Goal: Transaction & Acquisition: Purchase product/service

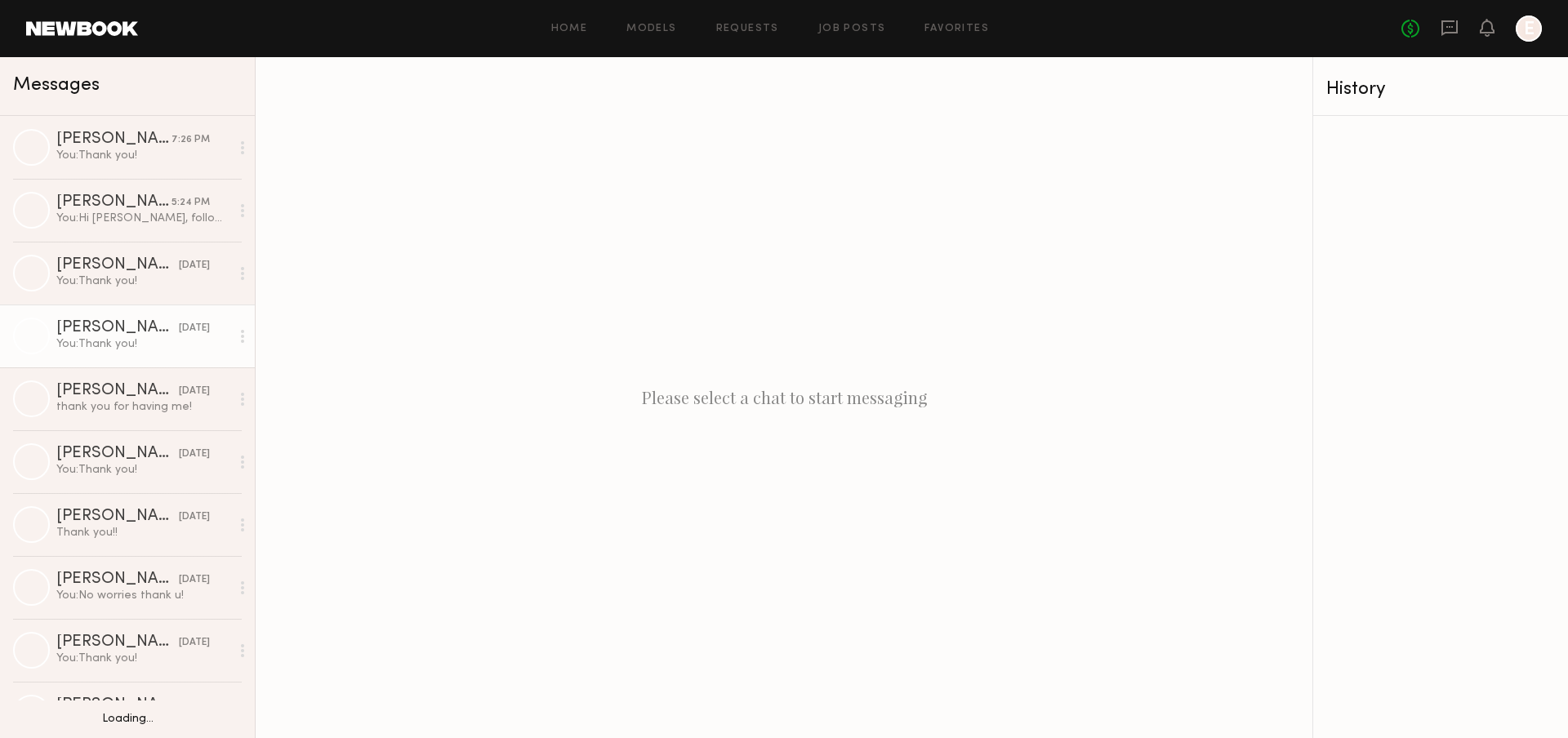
scroll to position [44, 0]
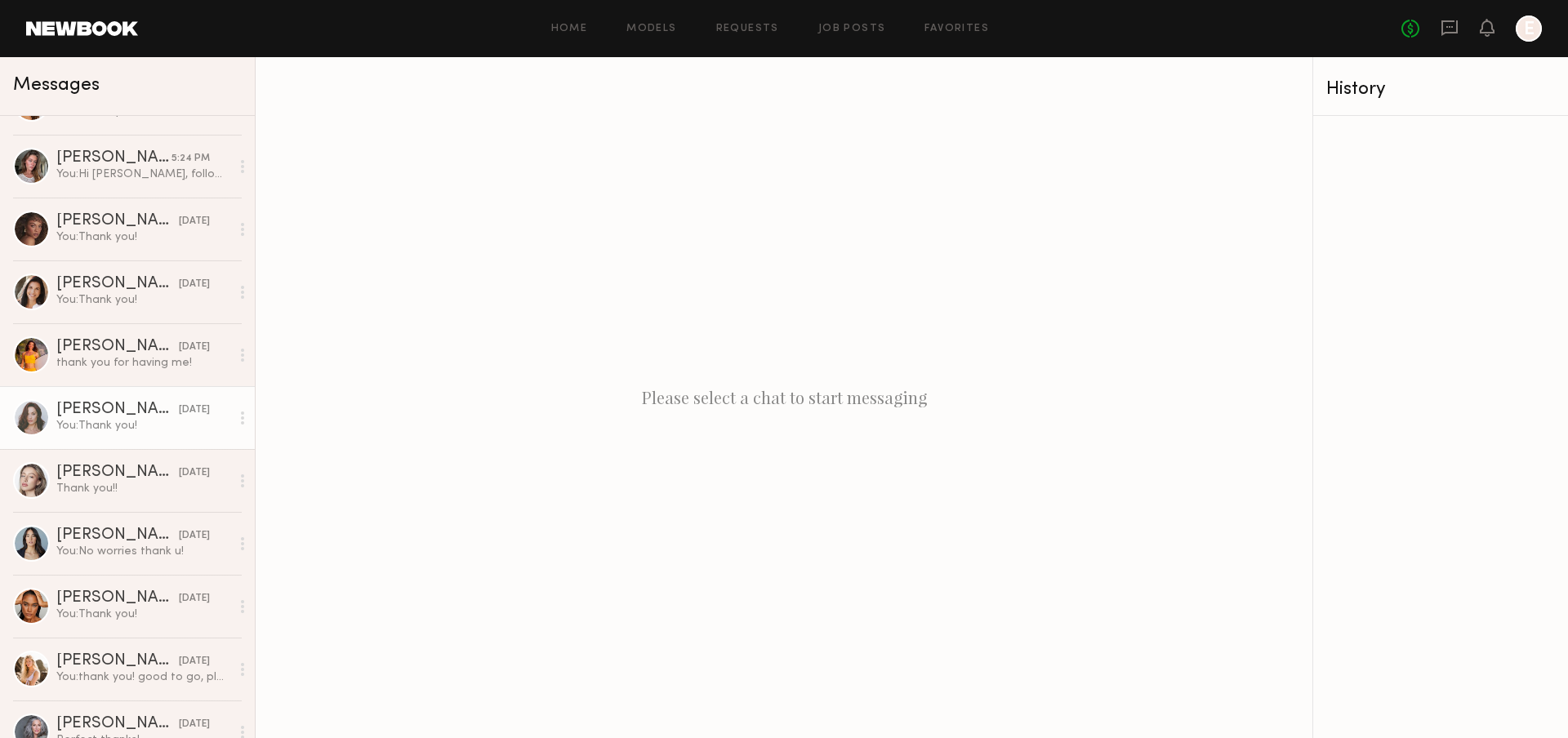
click at [131, 417] on div "Tayler C." at bounding box center [117, 409] width 123 height 17
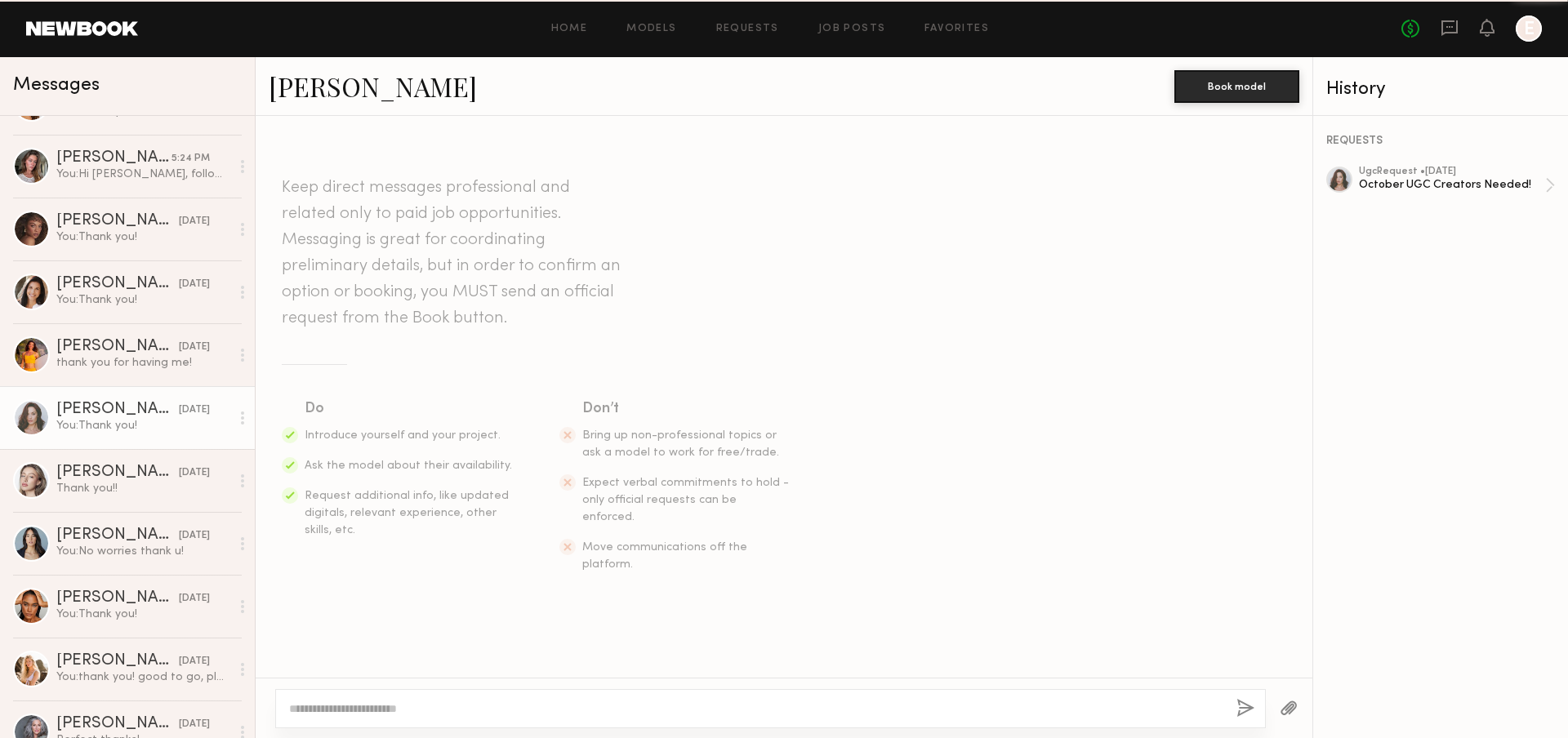
scroll to position [617, 0]
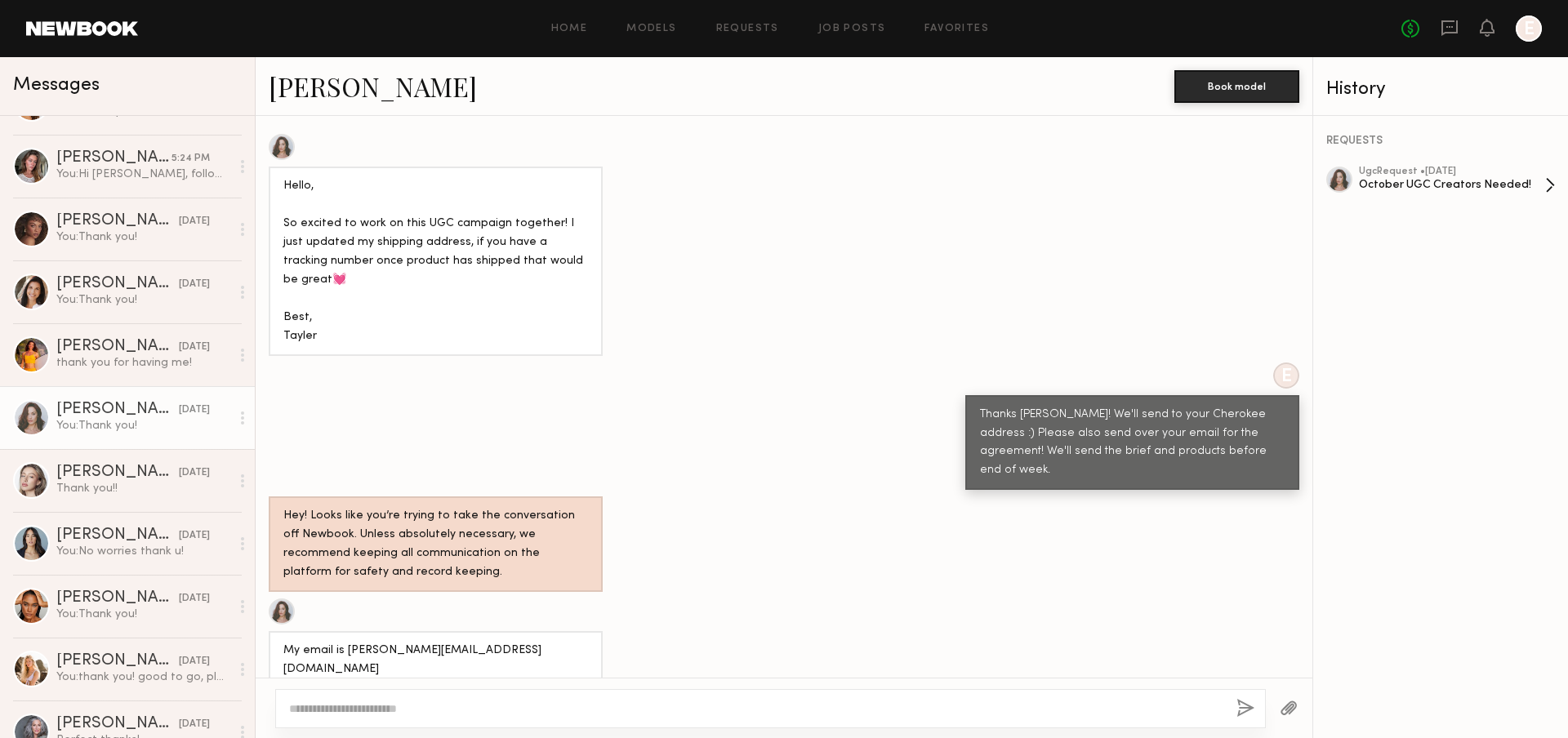
click at [1450, 177] on div "October UGC Creators Needed!" at bounding box center [1452, 185] width 186 height 16
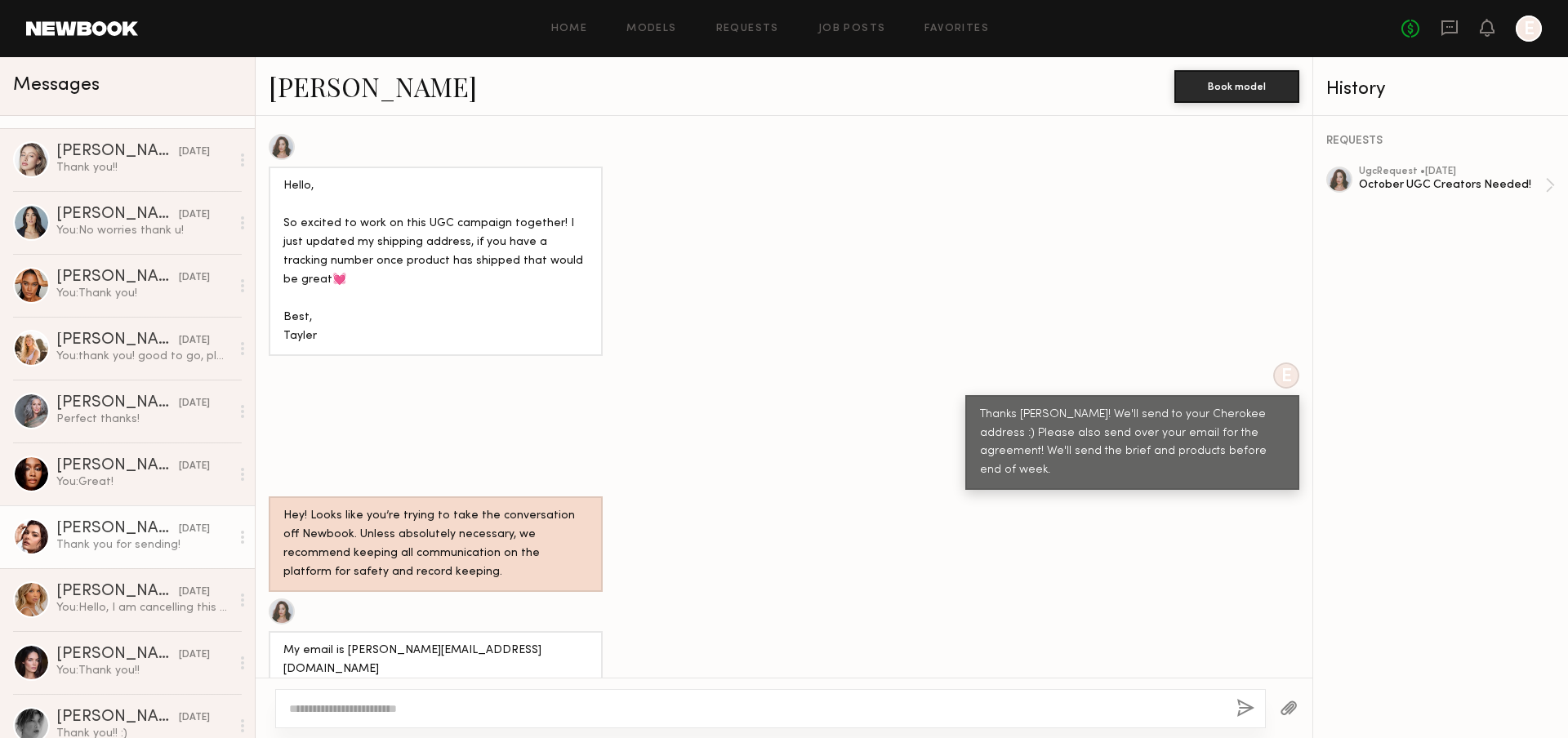
scroll to position [397, 0]
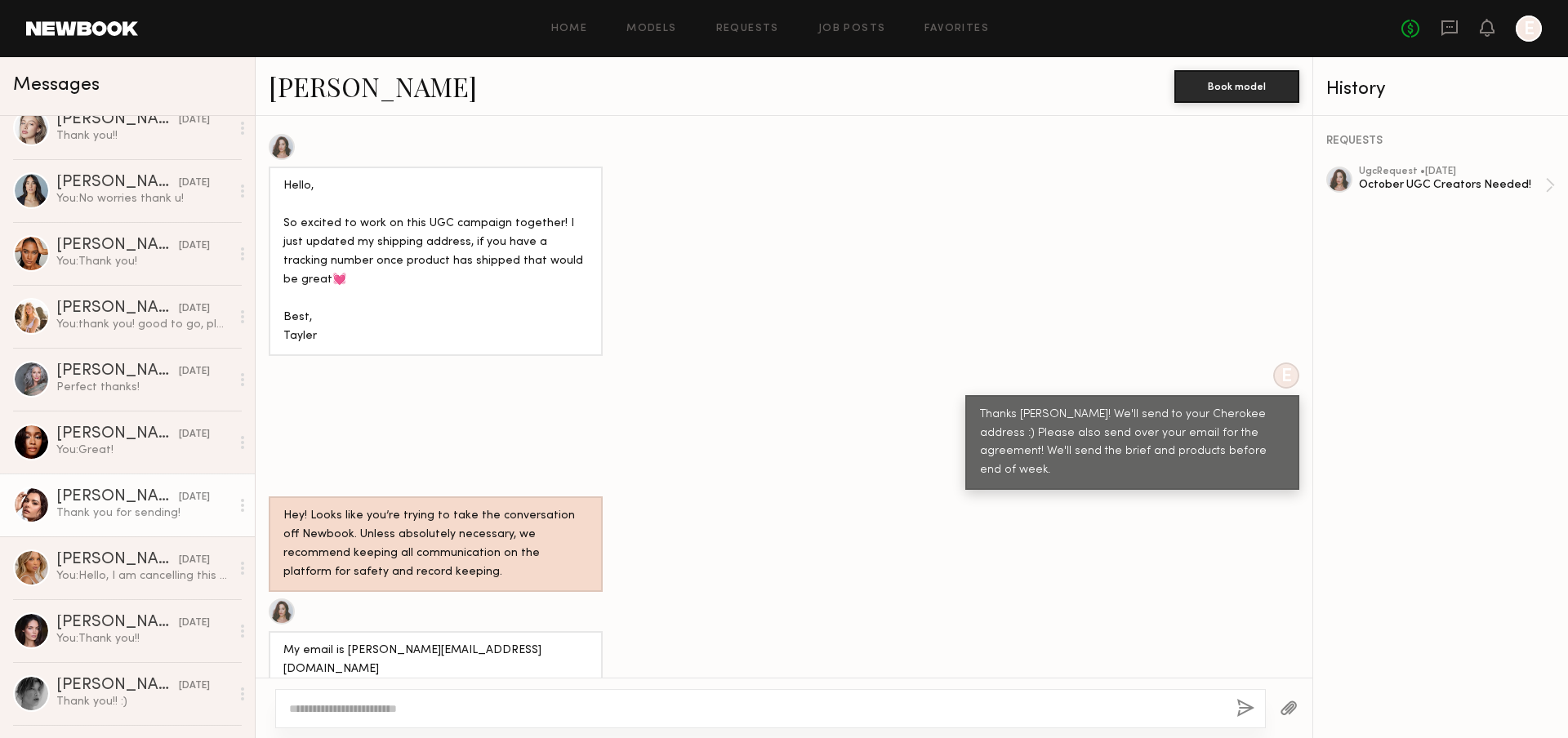
click at [179, 500] on div "09/30/2025" at bounding box center [194, 498] width 31 height 16
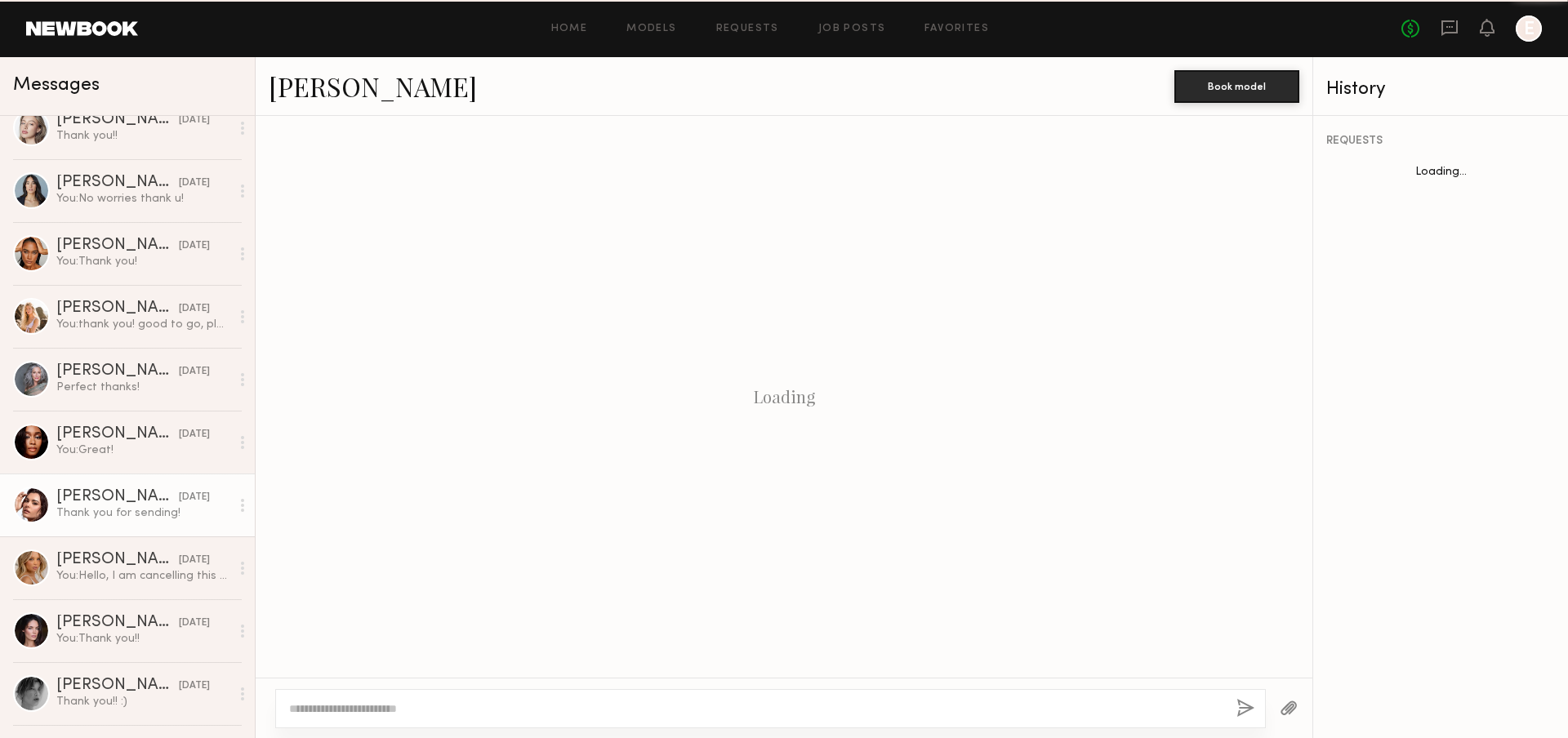
scroll to position [1174, 0]
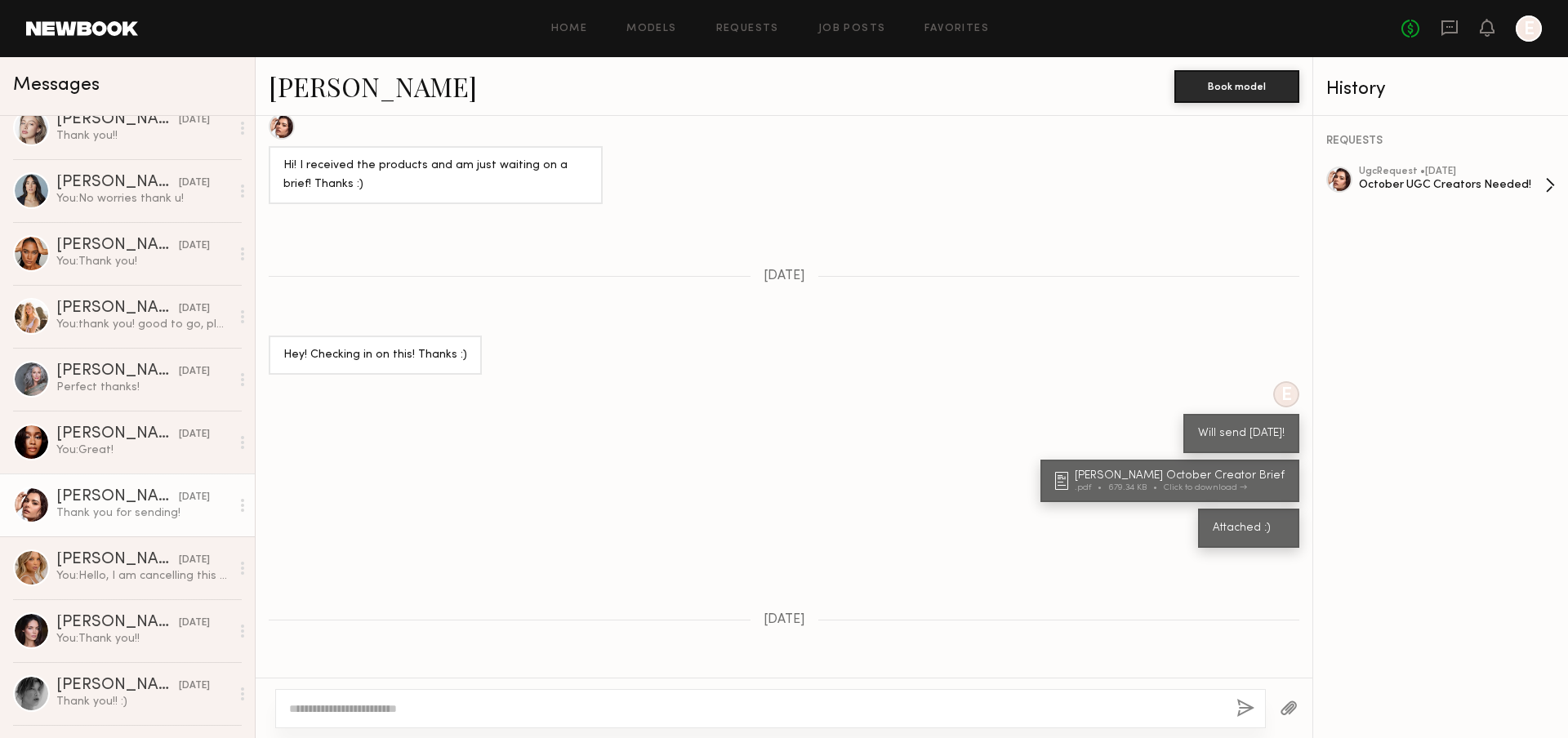
click at [1478, 180] on div "October UGC Creators Needed!" at bounding box center [1452, 185] width 186 height 16
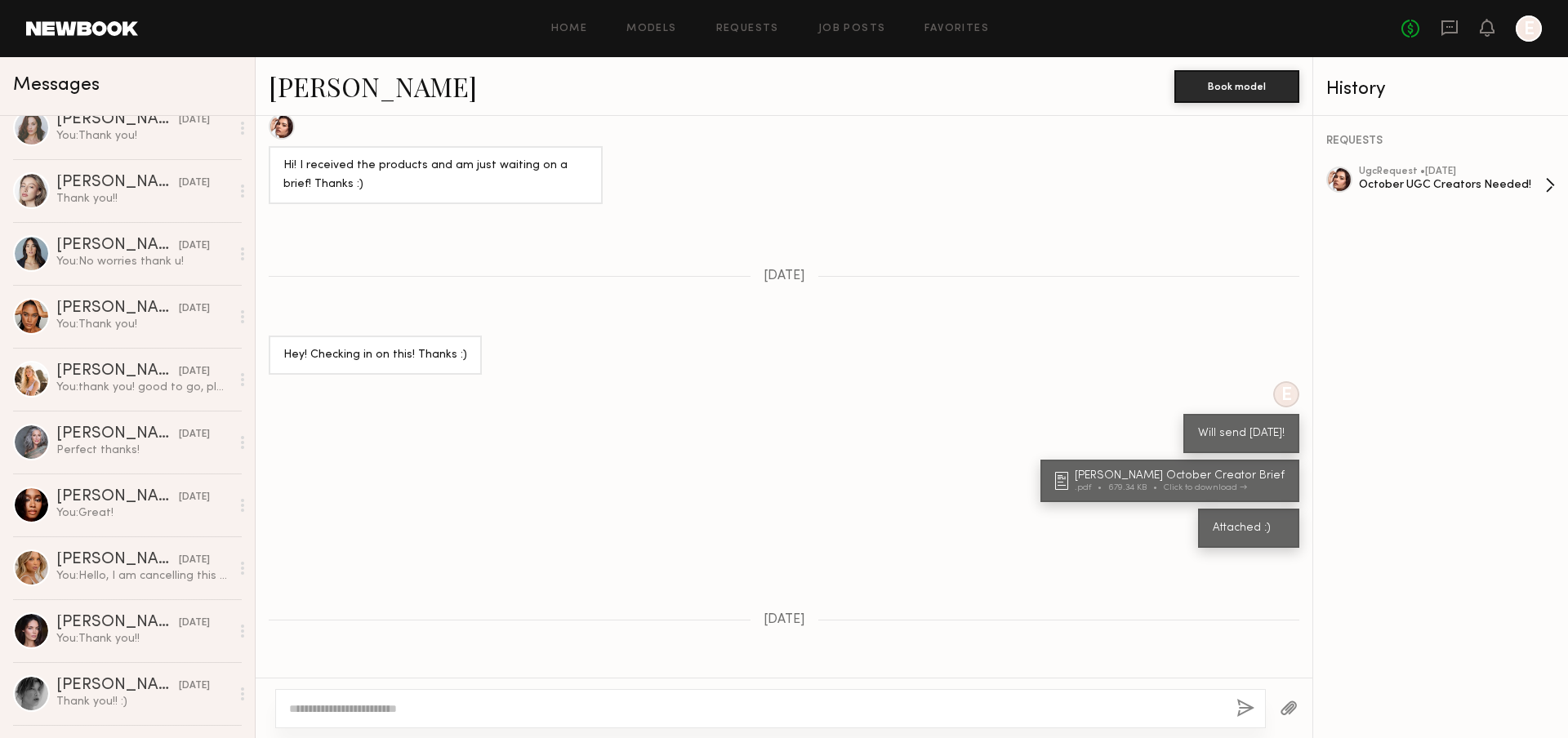
scroll to position [0, 0]
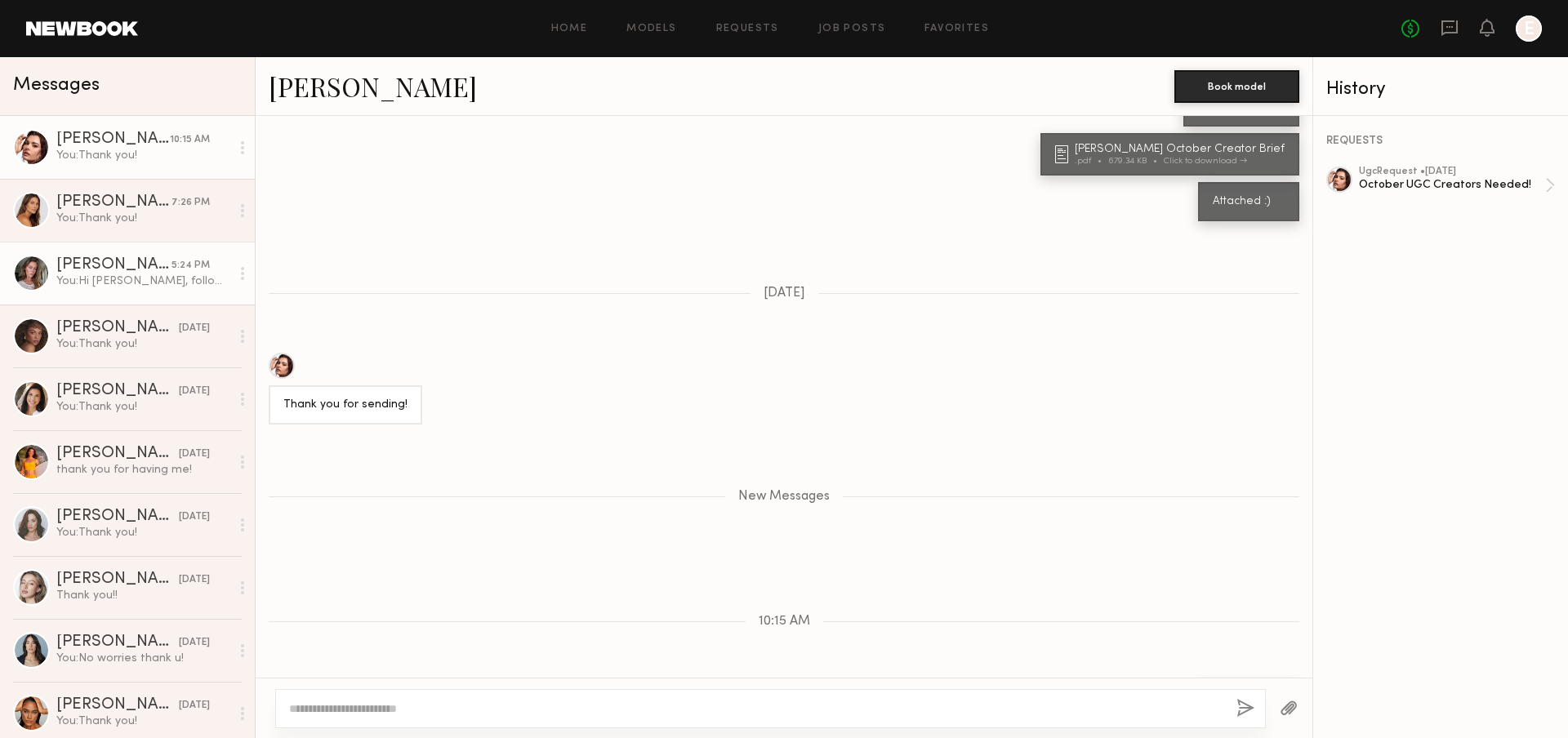
click at [145, 269] on div "Nicole B." at bounding box center [113, 266] width 115 height 17
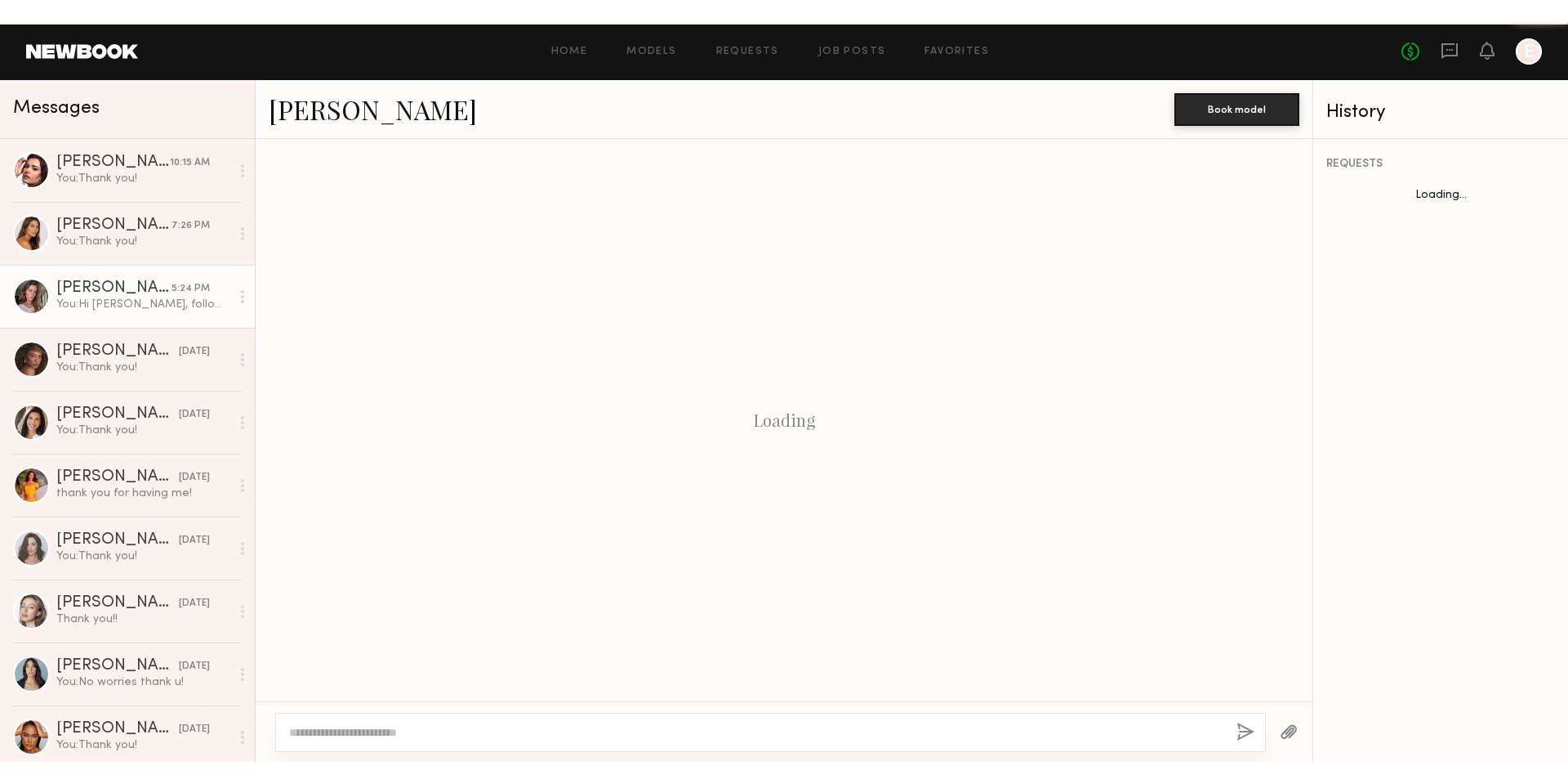
scroll to position [1223, 0]
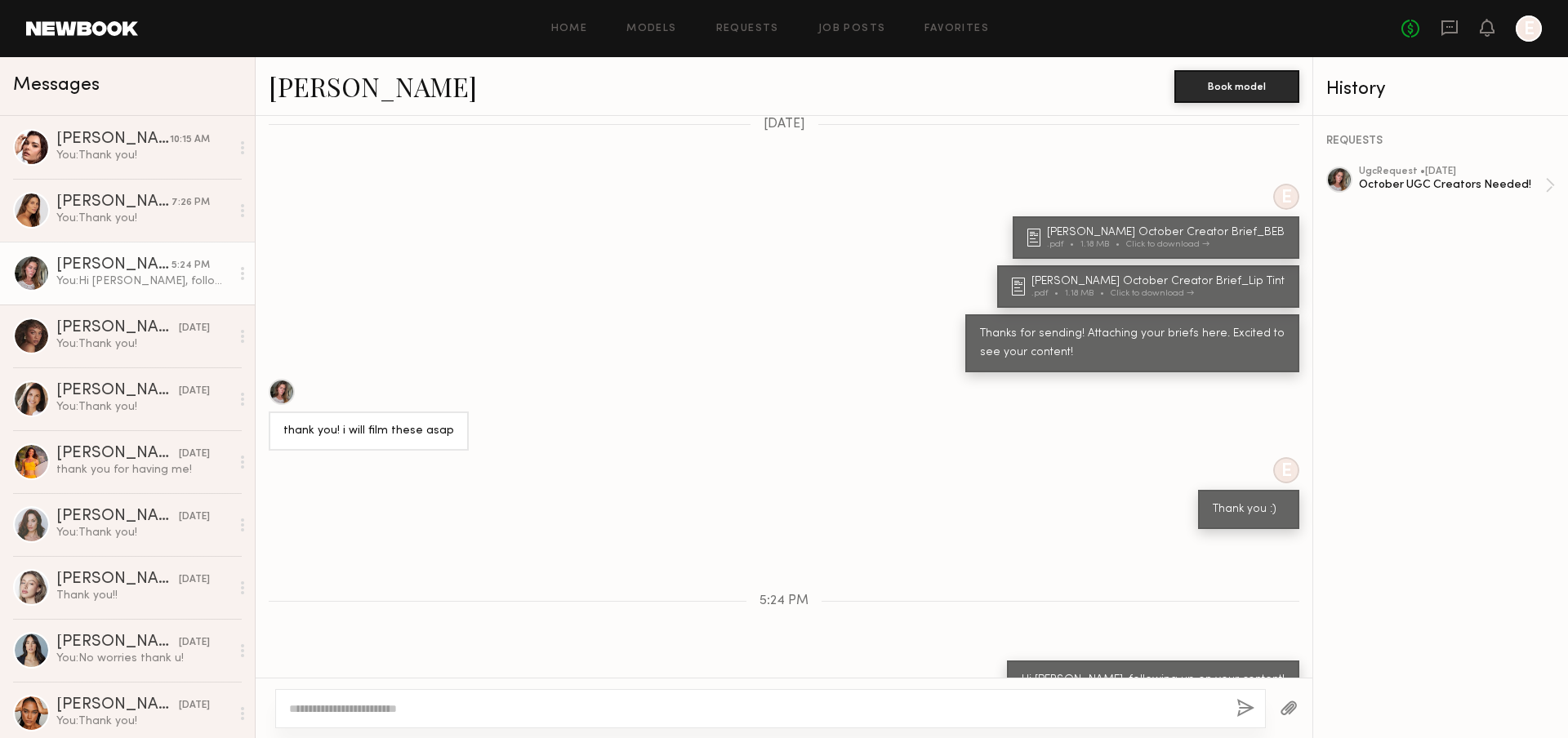
click at [310, 94] on link "Nicole B." at bounding box center [373, 86] width 209 height 35
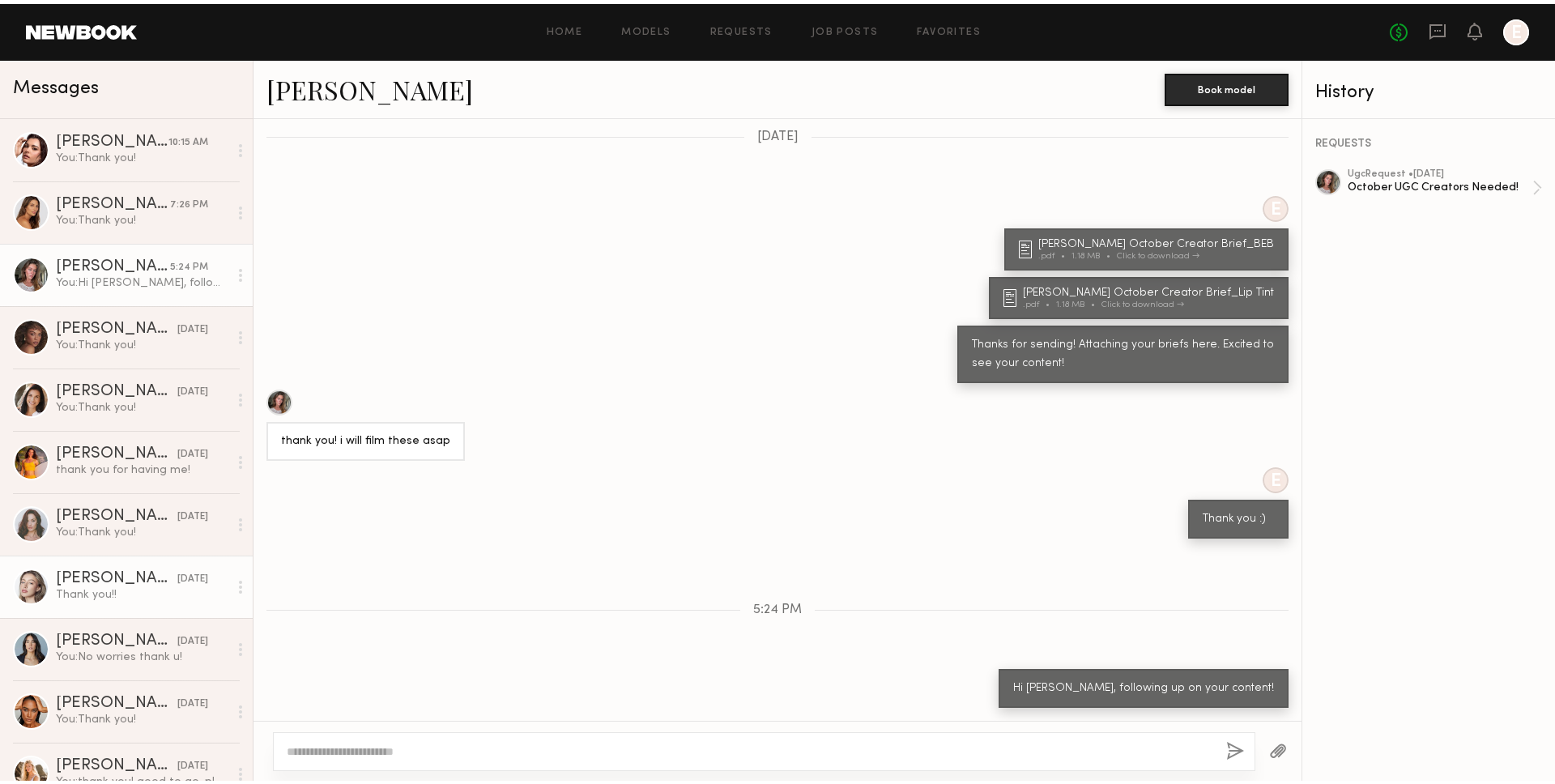
scroll to position [1160, 0]
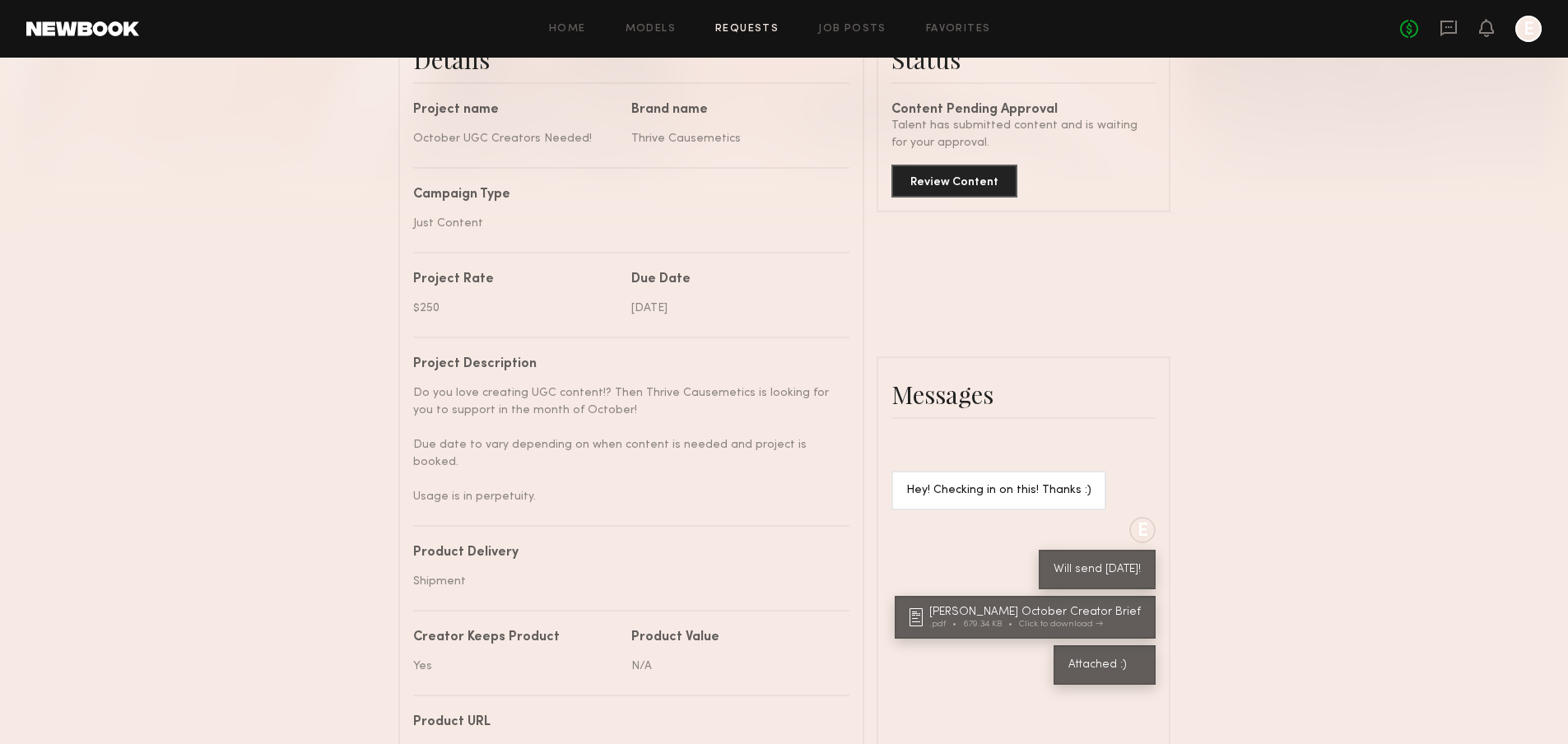
scroll to position [454, 0]
click at [1055, 225] on div "Details Project name October UGC Creators Needed! Brand name Thrive Causemetics…" at bounding box center [784, 540] width 772 height 1049
click at [957, 193] on button "Review Content" at bounding box center [954, 180] width 126 height 33
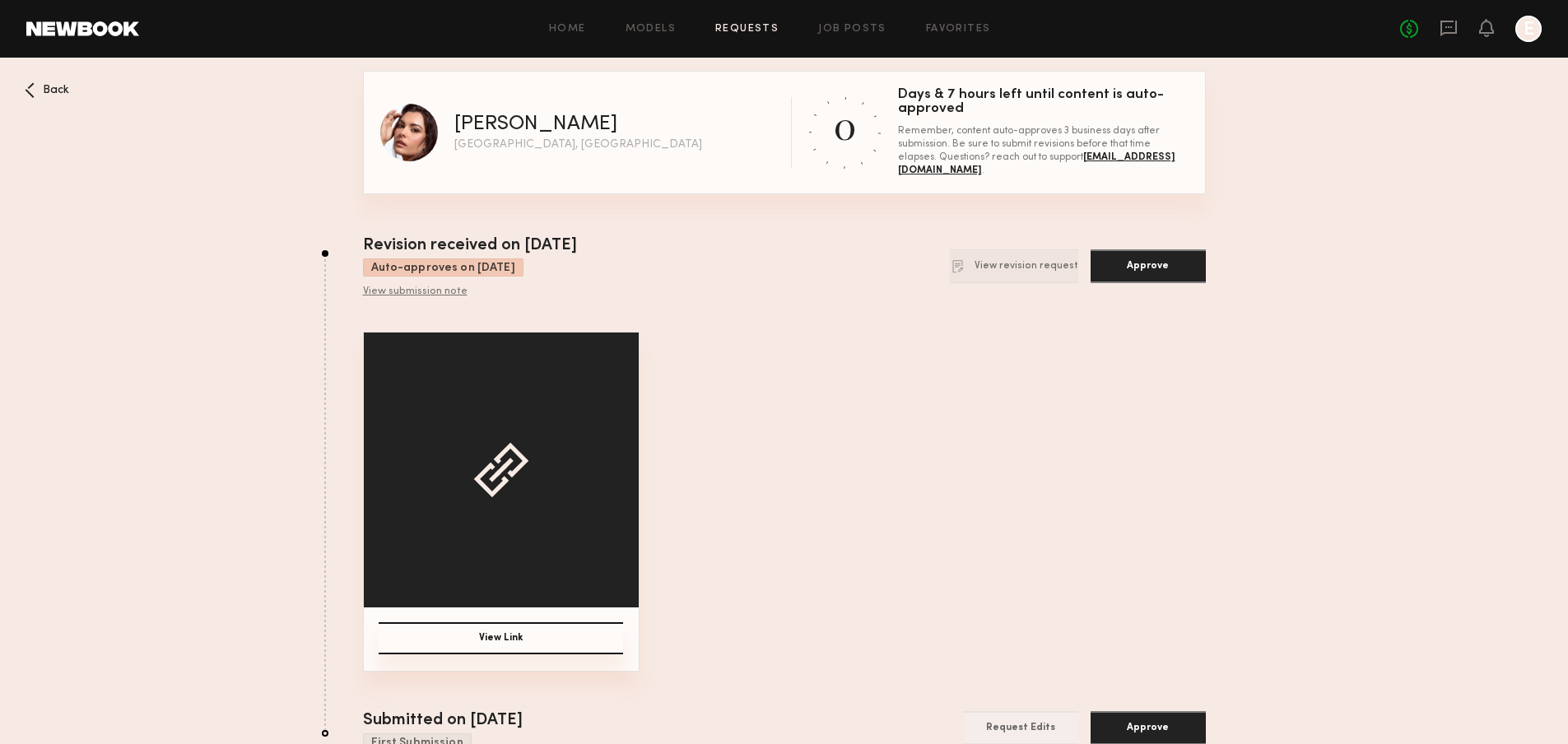
click at [436, 285] on div "View submission note" at bounding box center [470, 292] width 214 height 13
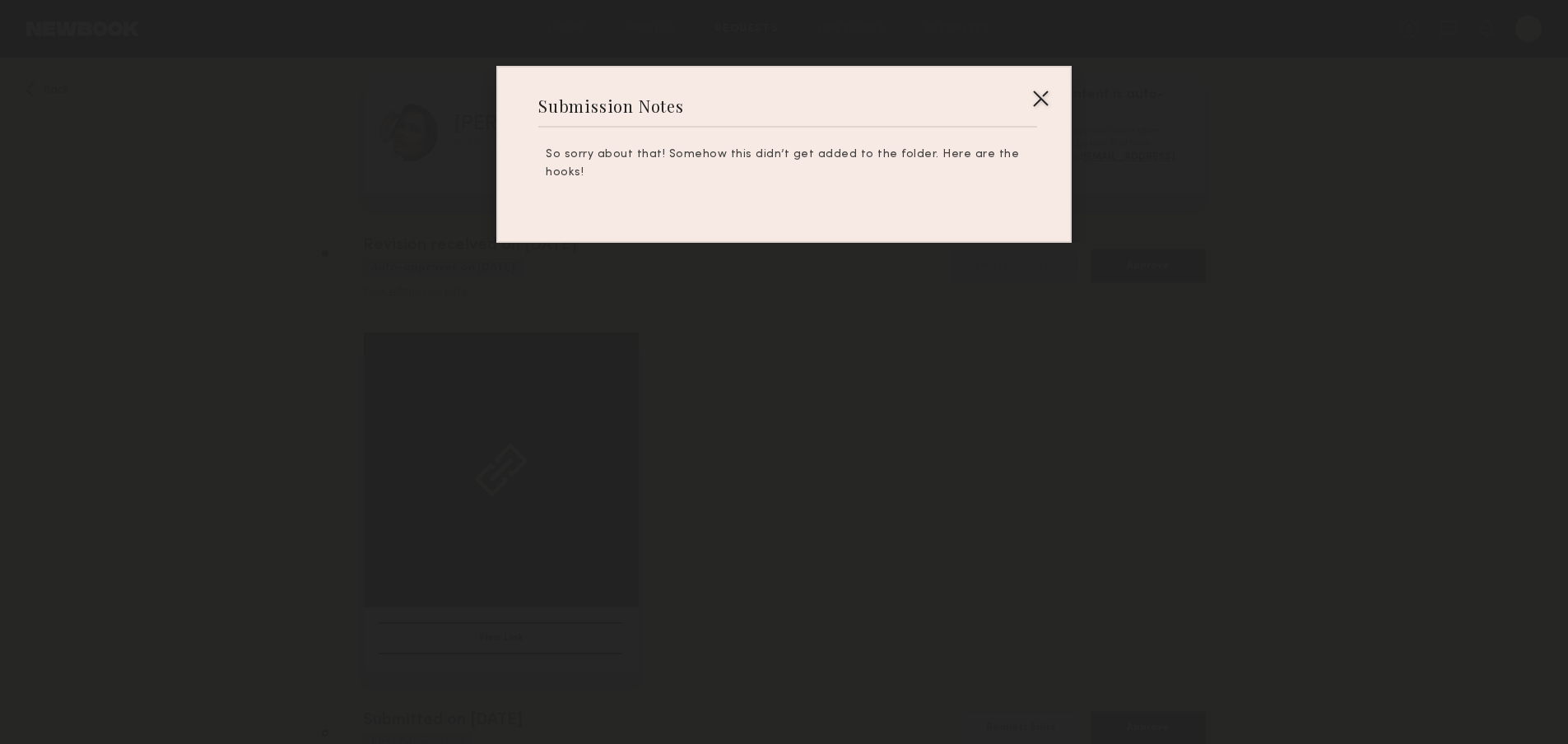
click at [436, 285] on div at bounding box center [784, 372] width 1568 height 744
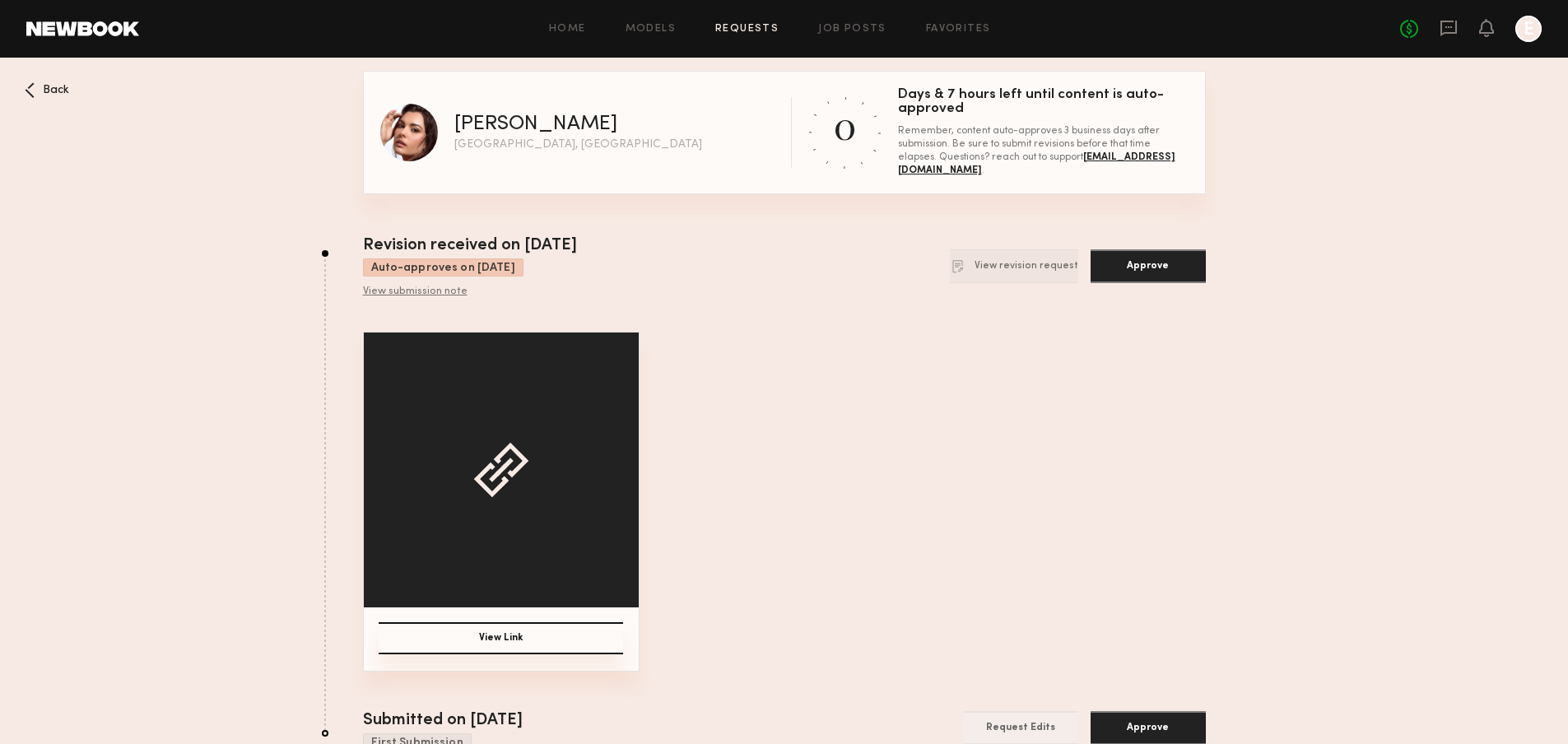
click at [569, 641] on button "View Link" at bounding box center [501, 639] width 245 height 32
click at [1137, 278] on button "Approve" at bounding box center [1148, 266] width 115 height 34
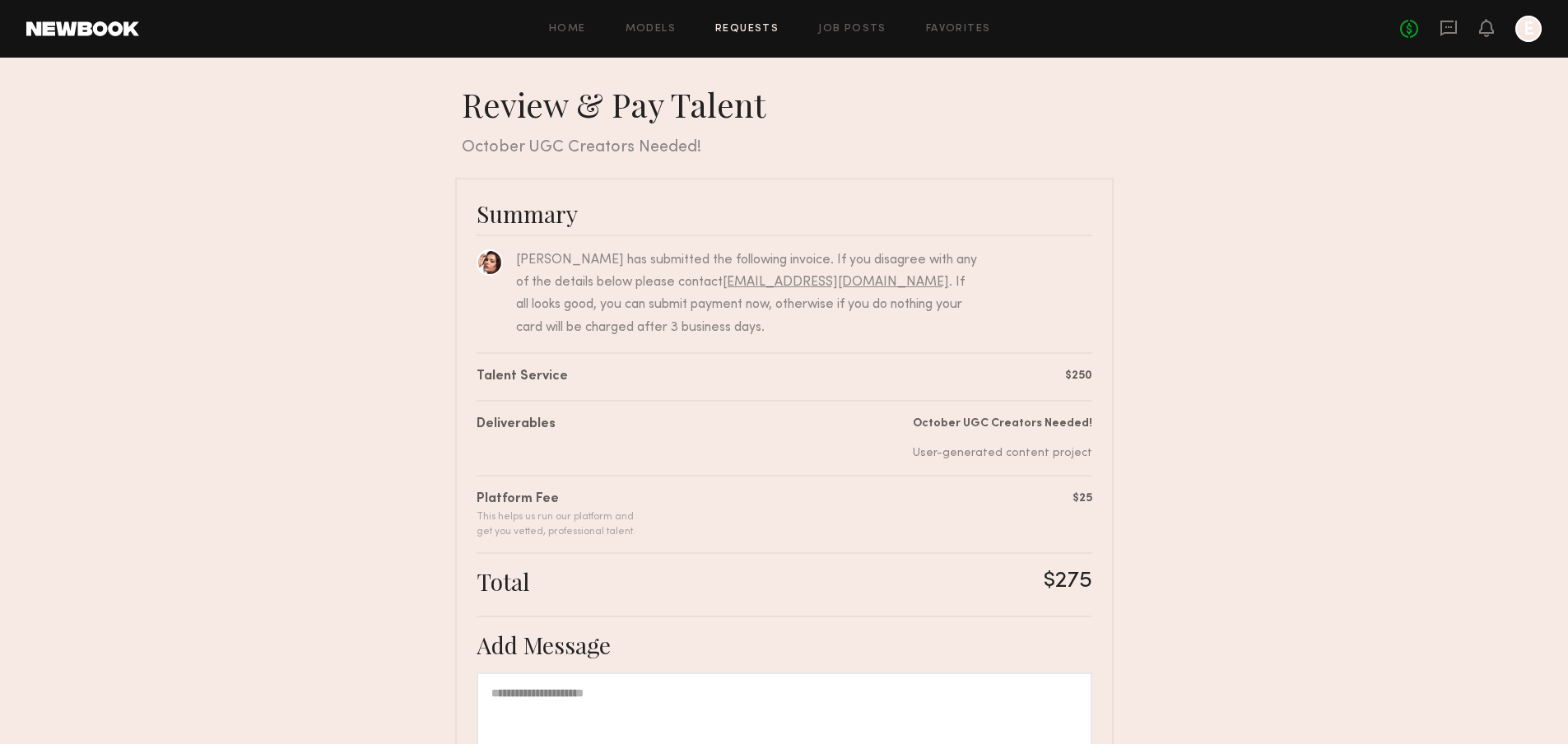
scroll to position [153, 0]
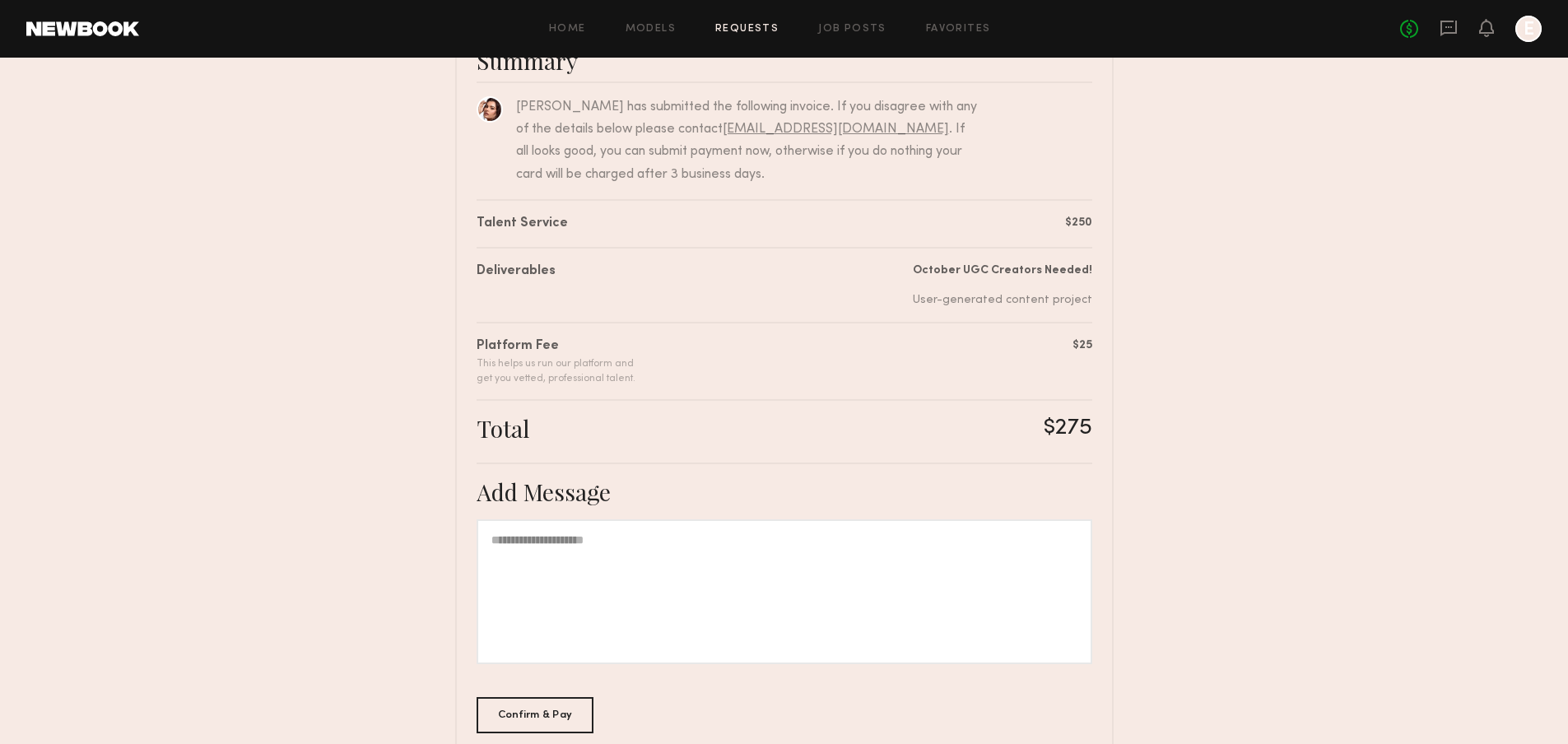
click at [879, 573] on div at bounding box center [784, 592] width 616 height 145
click at [529, 729] on div "Confirm & Pay" at bounding box center [535, 714] width 117 height 36
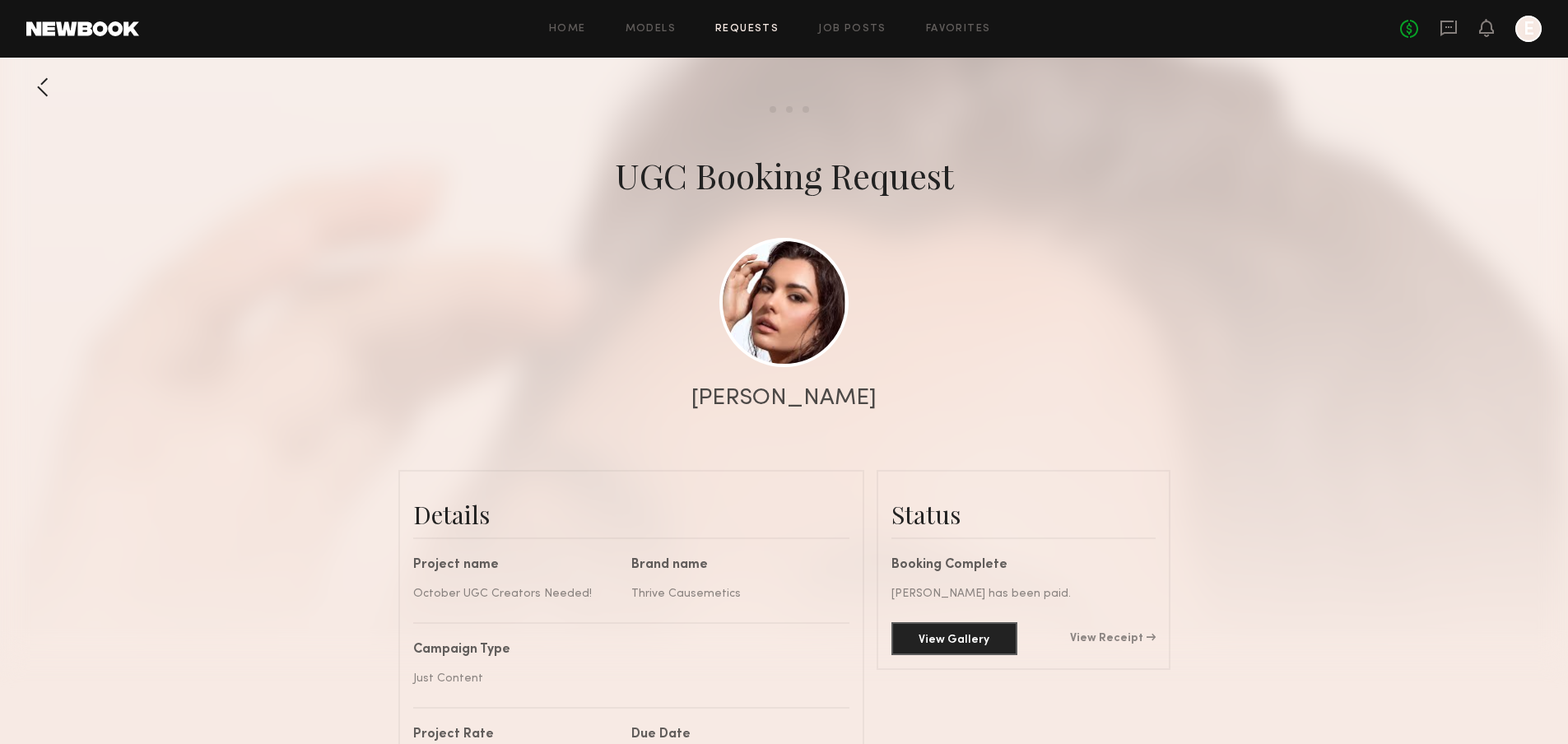
scroll to position [1864, 0]
